Goal: Task Accomplishment & Management: Use online tool/utility

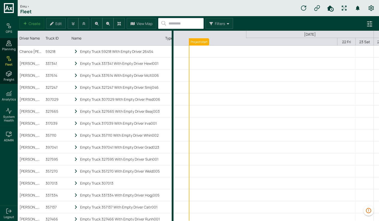
scroll to position [0, 178]
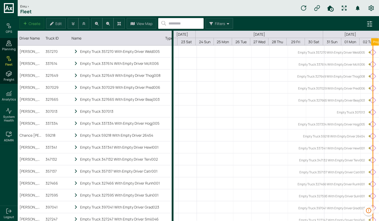
click at [331, 9] on icon "HomeTime Editor" at bounding box center [330, 8] width 7 height 6
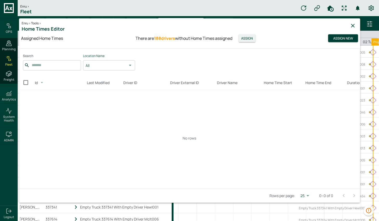
click at [249, 40] on button "Assign" at bounding box center [246, 38] width 17 height 8
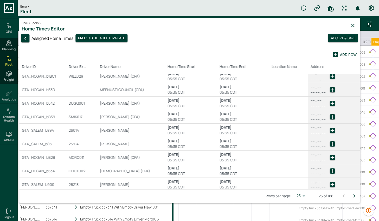
scroll to position [225, 0]
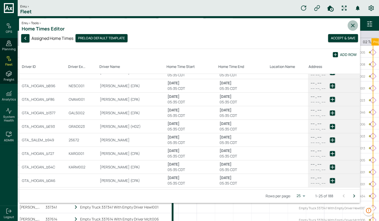
click at [350, 27] on icon "button" at bounding box center [352, 25] width 6 height 6
